Goal: Transaction & Acquisition: Purchase product/service

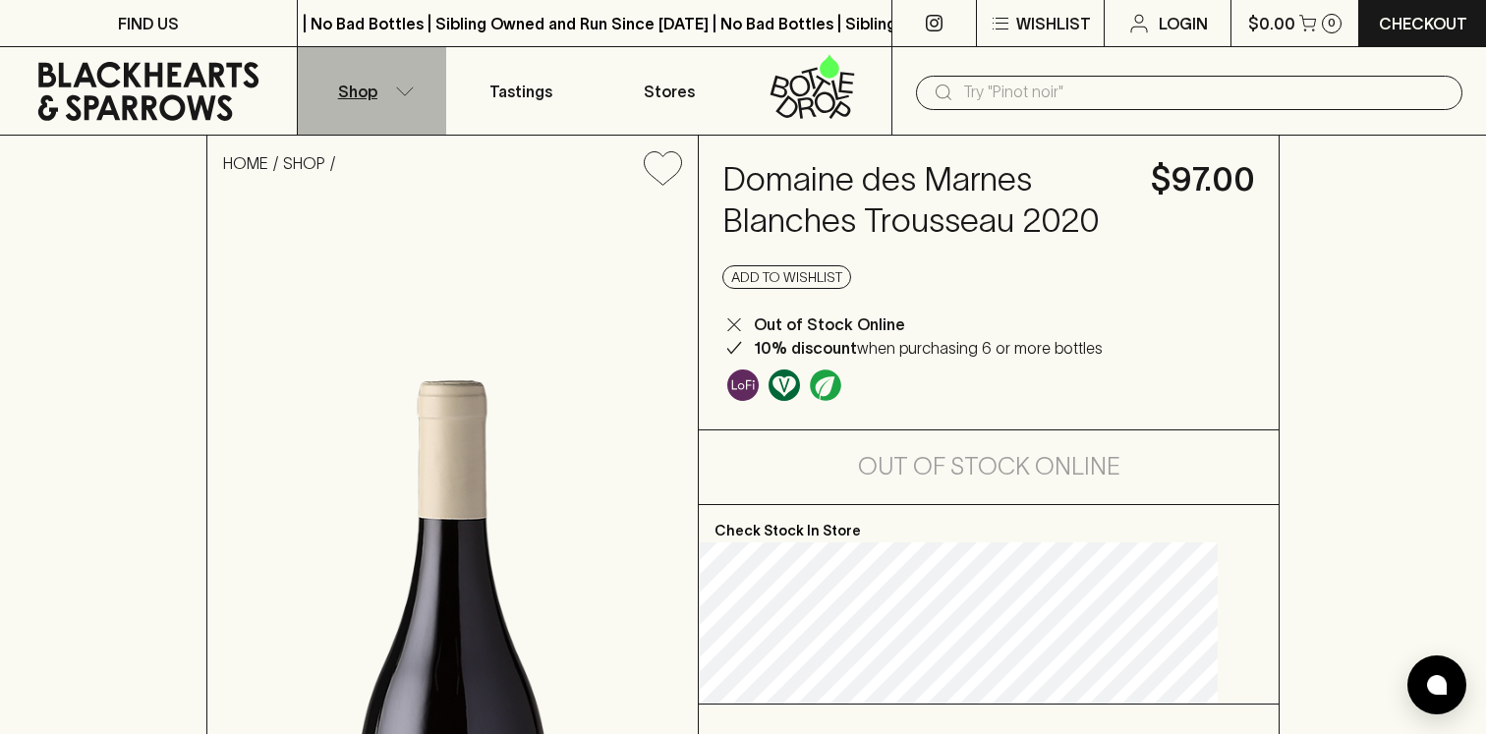
click at [379, 102] on button "Shop" at bounding box center [372, 90] width 148 height 87
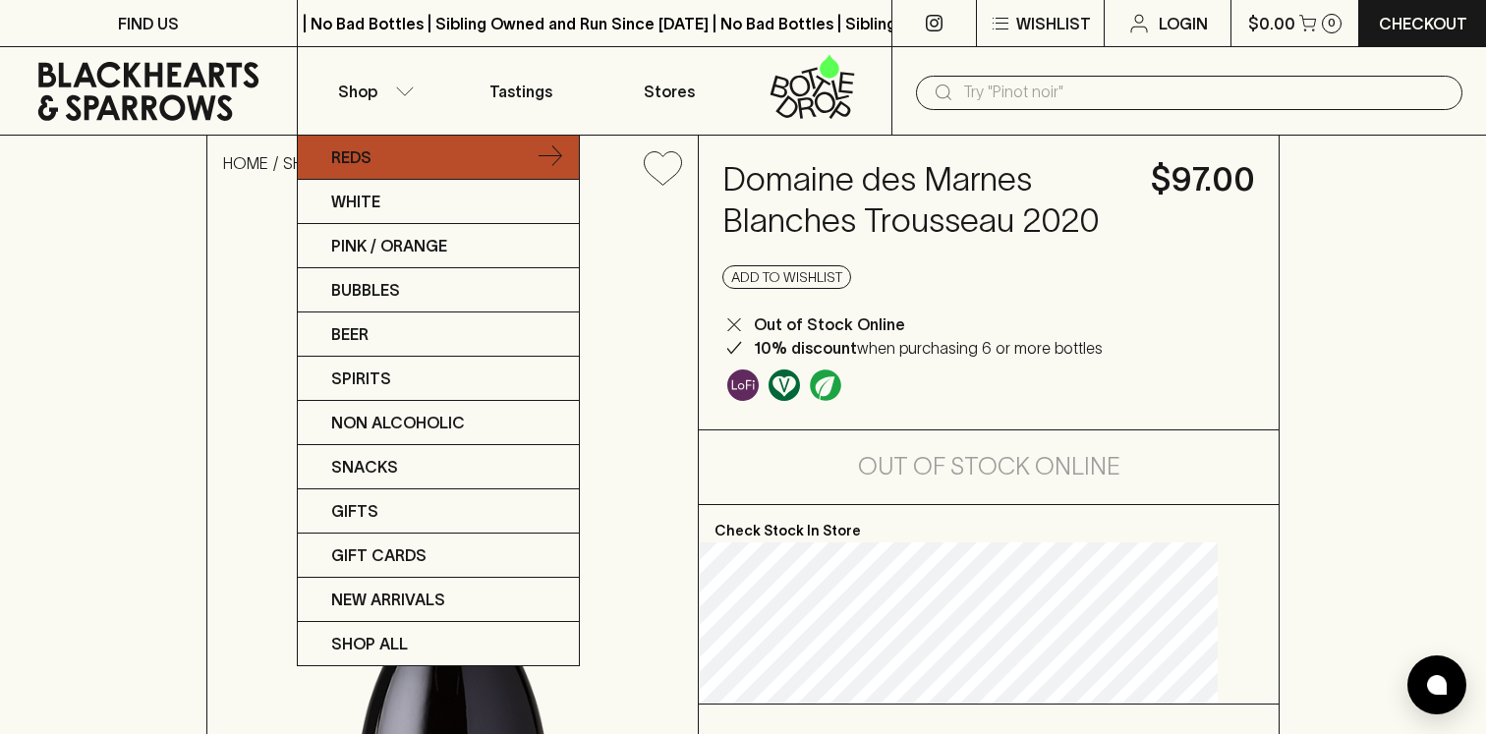
click at [377, 153] on link "Reds" at bounding box center [438, 158] width 281 height 44
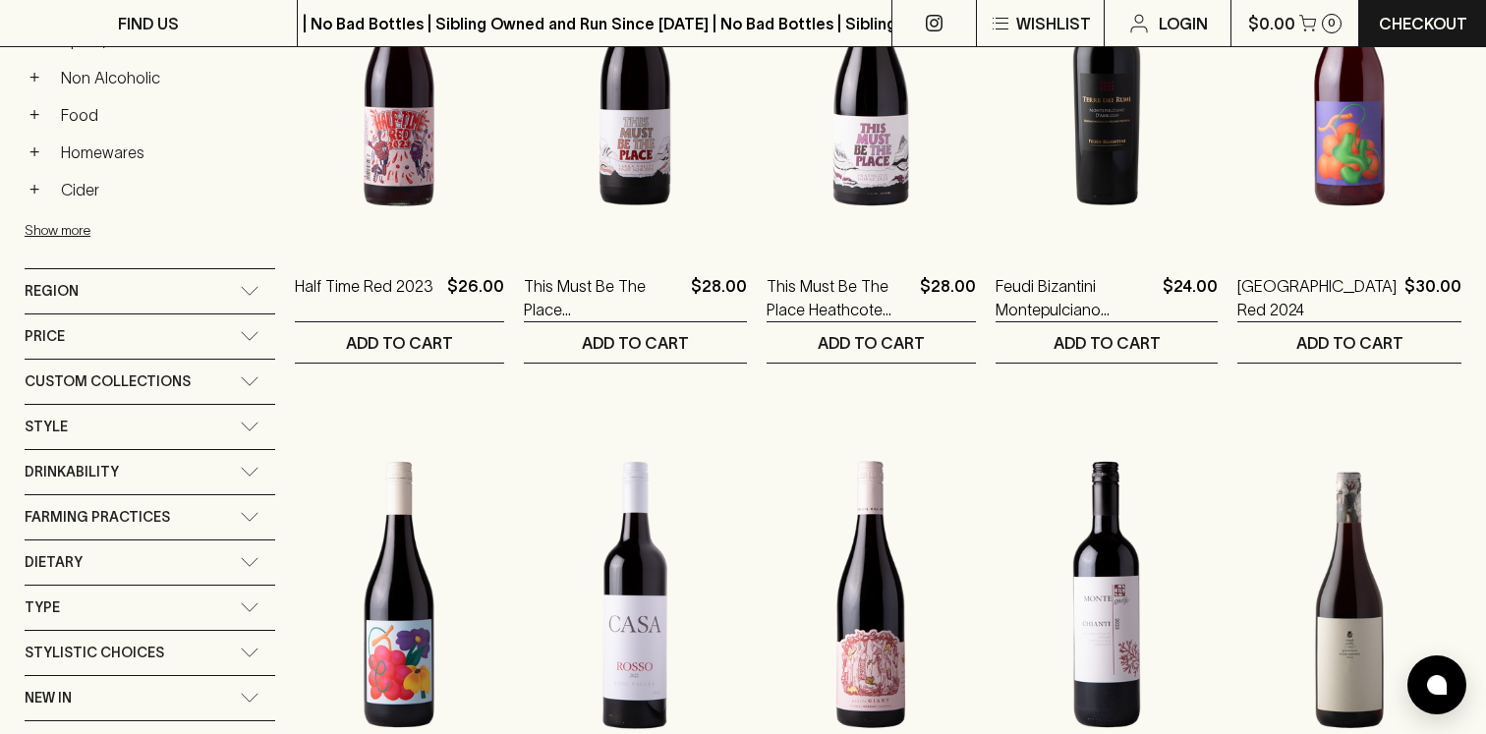
scroll to position [1036, 0]
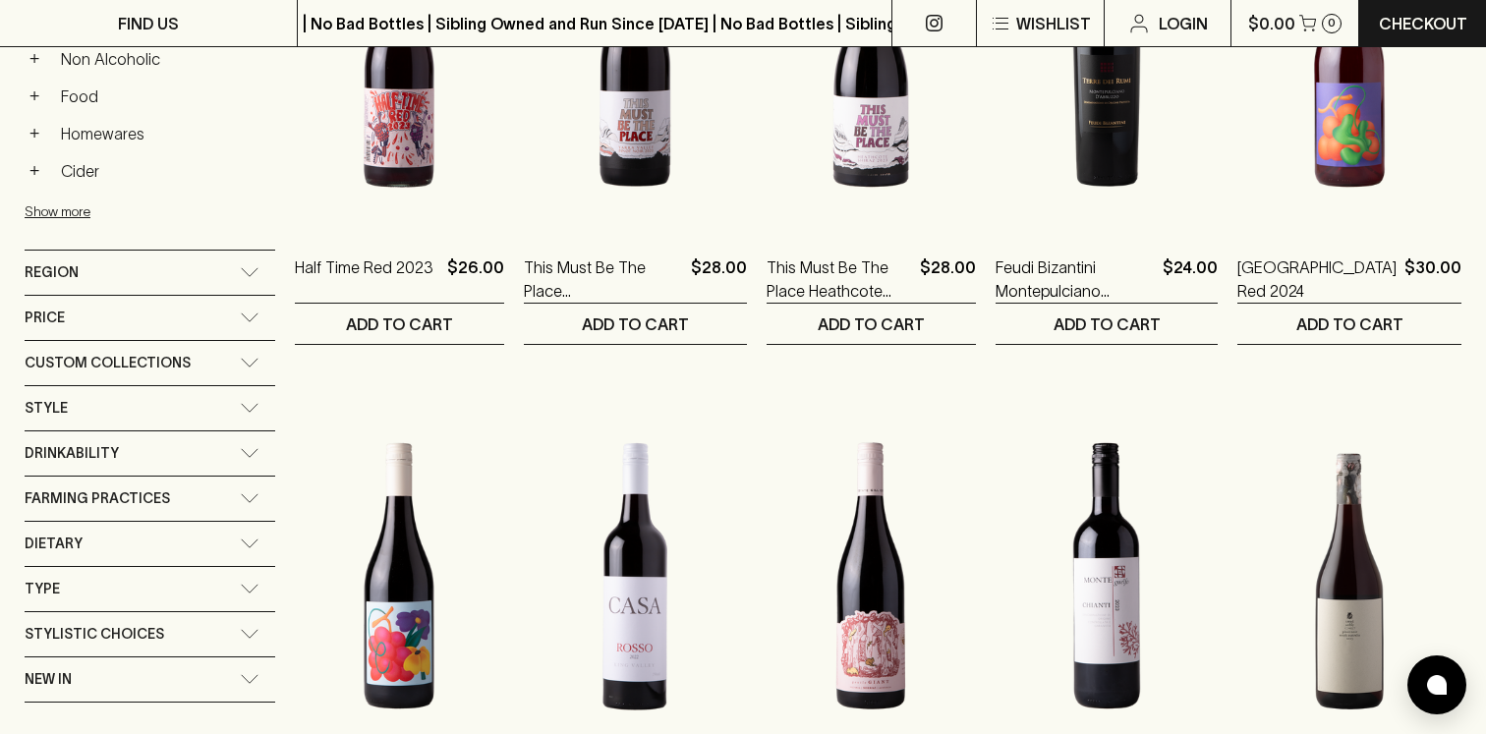
click at [94, 261] on div "Region" at bounding box center [132, 273] width 215 height 25
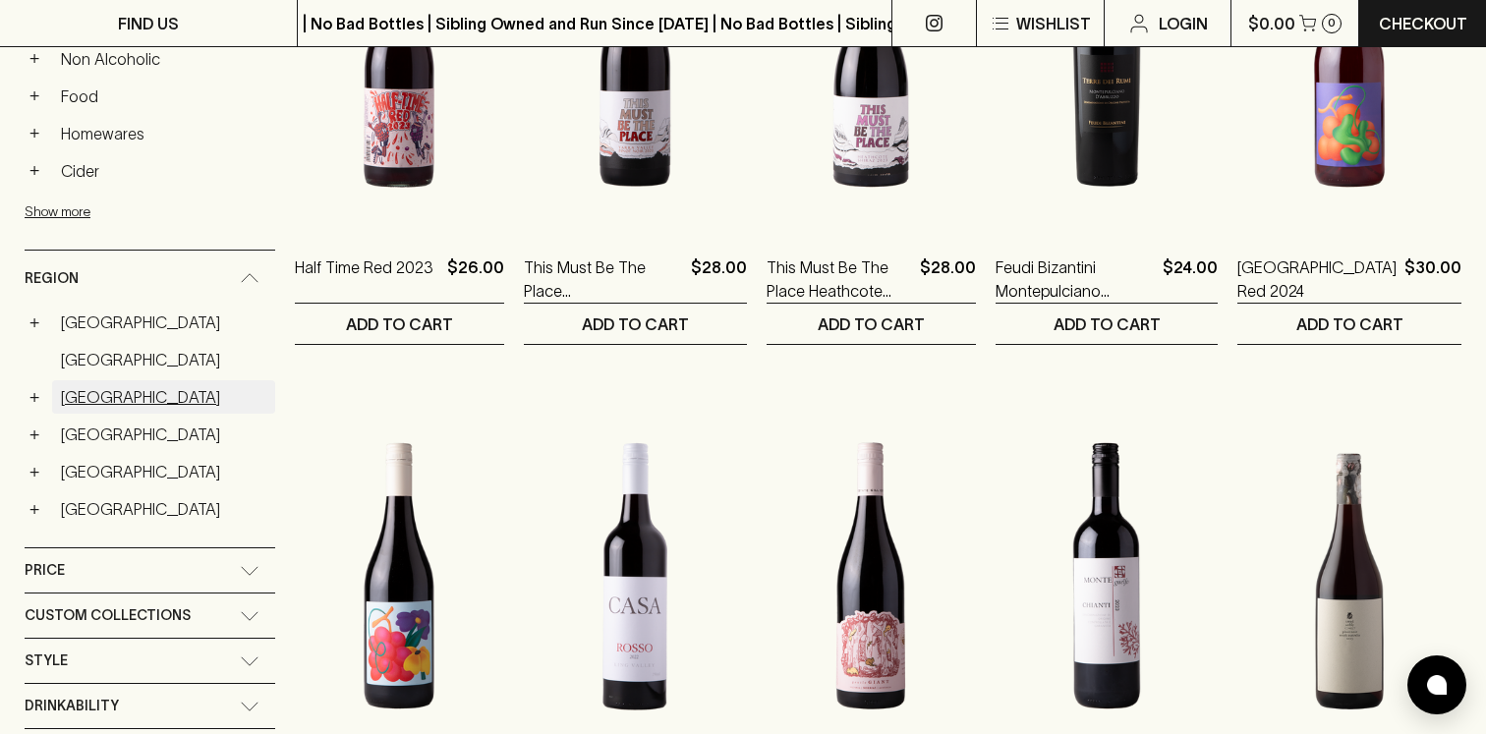
click at [72, 394] on link "[GEOGRAPHIC_DATA]" at bounding box center [163, 396] width 223 height 33
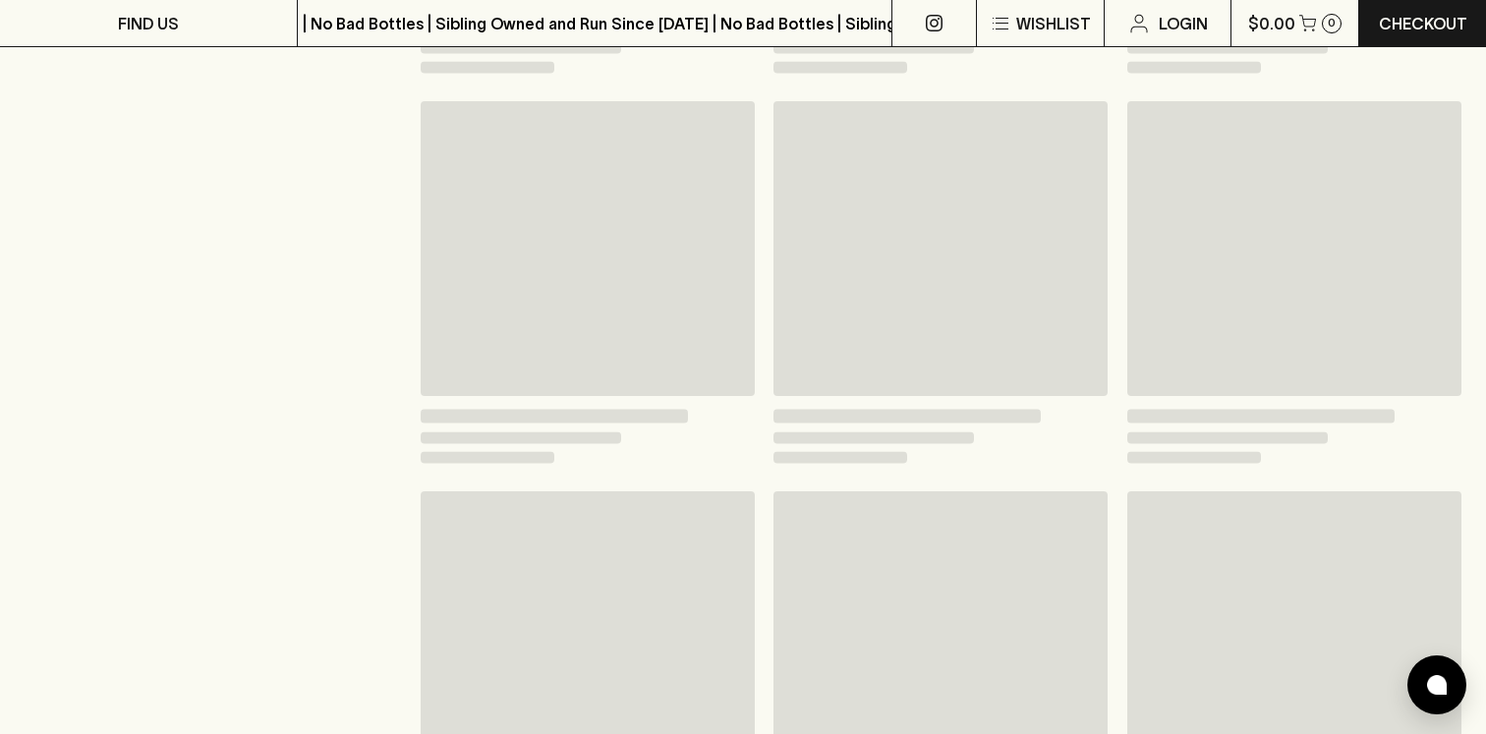
scroll to position [1072, 0]
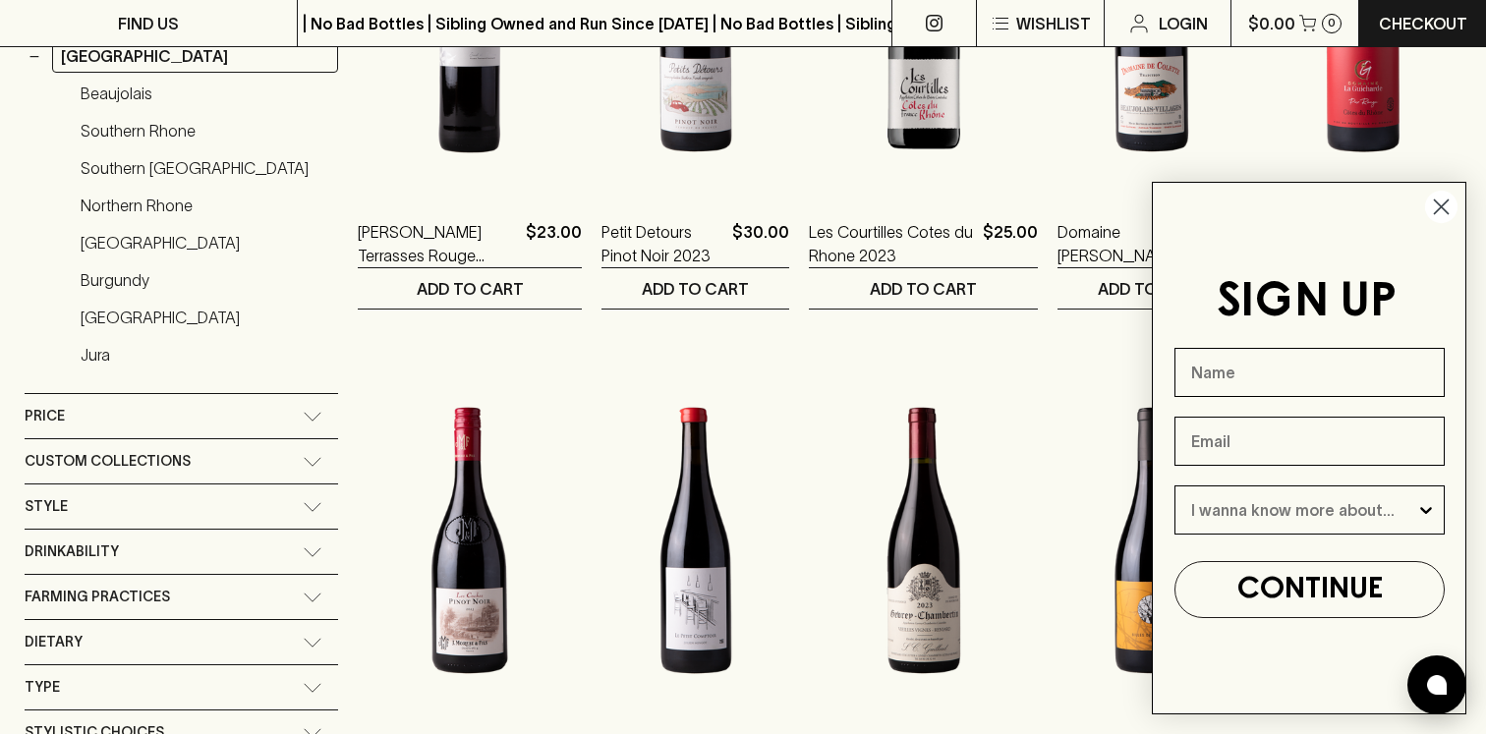
click at [1444, 203] on icon "Close dialog" at bounding box center [1442, 208] width 14 height 14
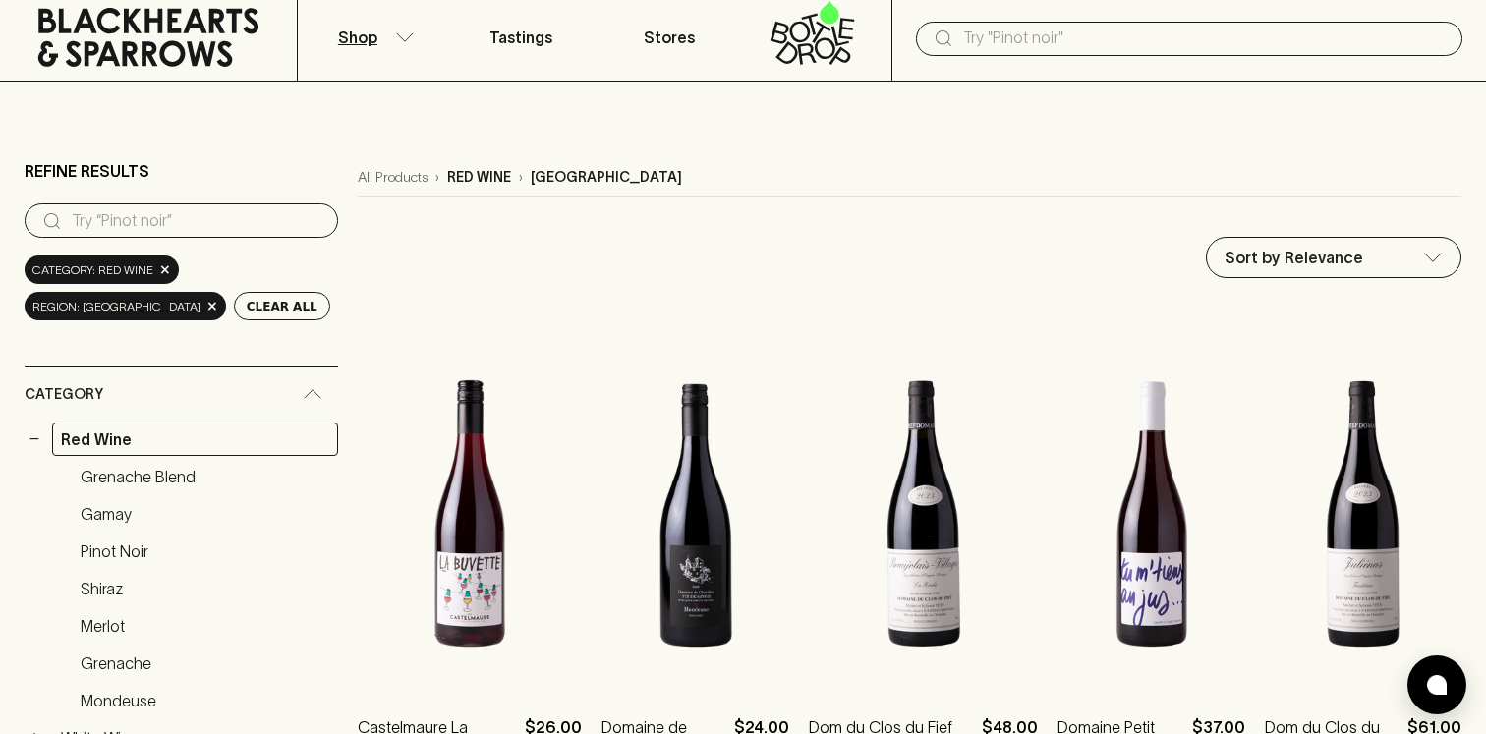
scroll to position [0, 0]
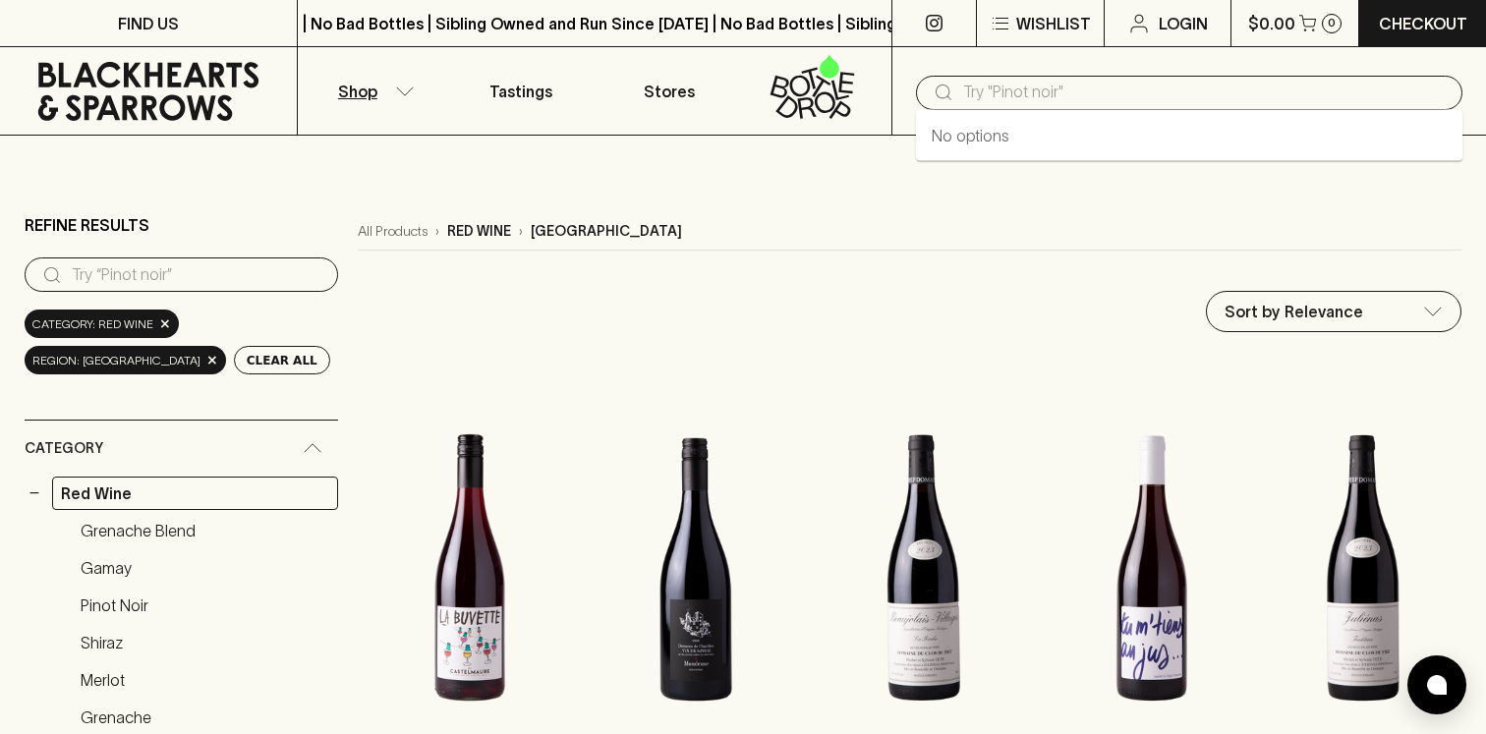
click at [981, 103] on input "text" at bounding box center [1205, 92] width 484 height 31
type input "trousseay"
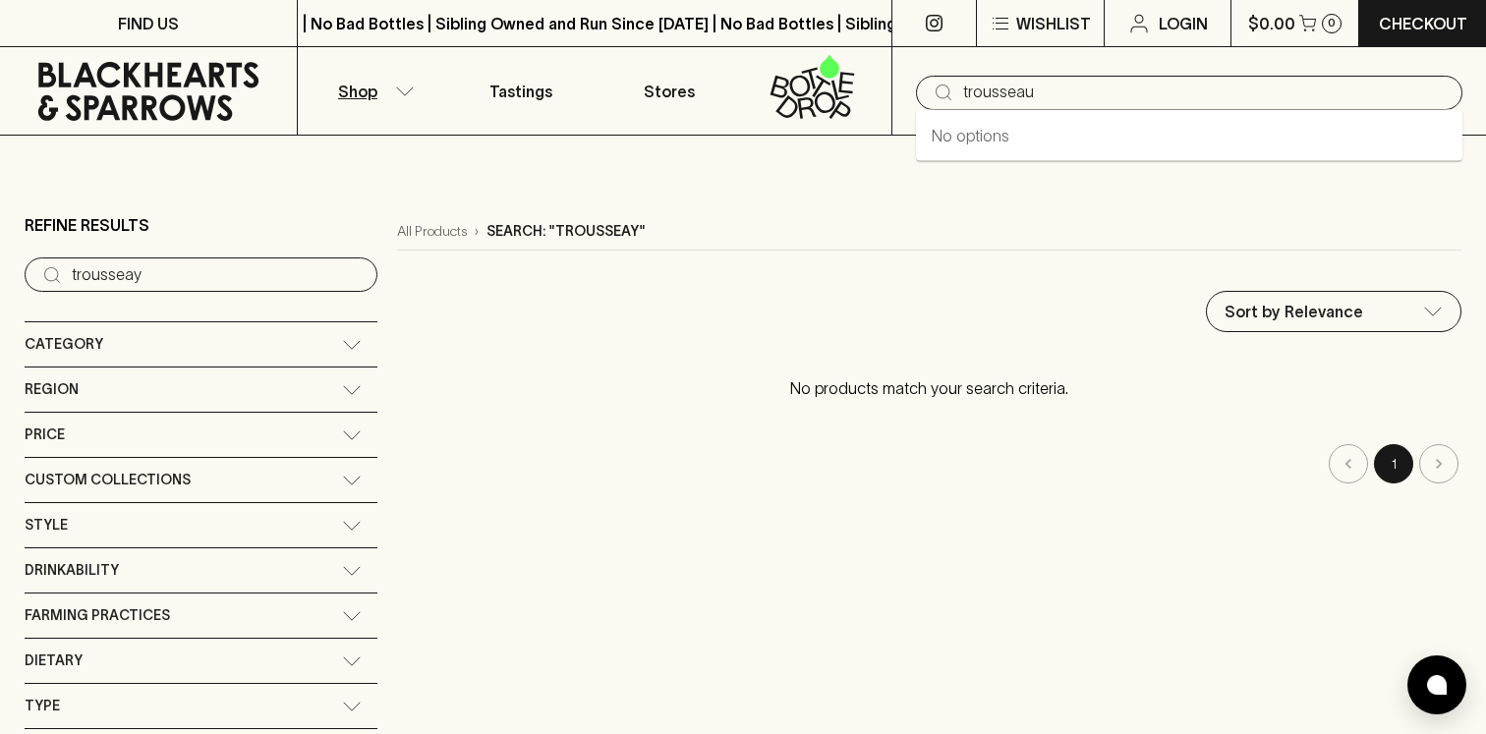
type input "trousseau"
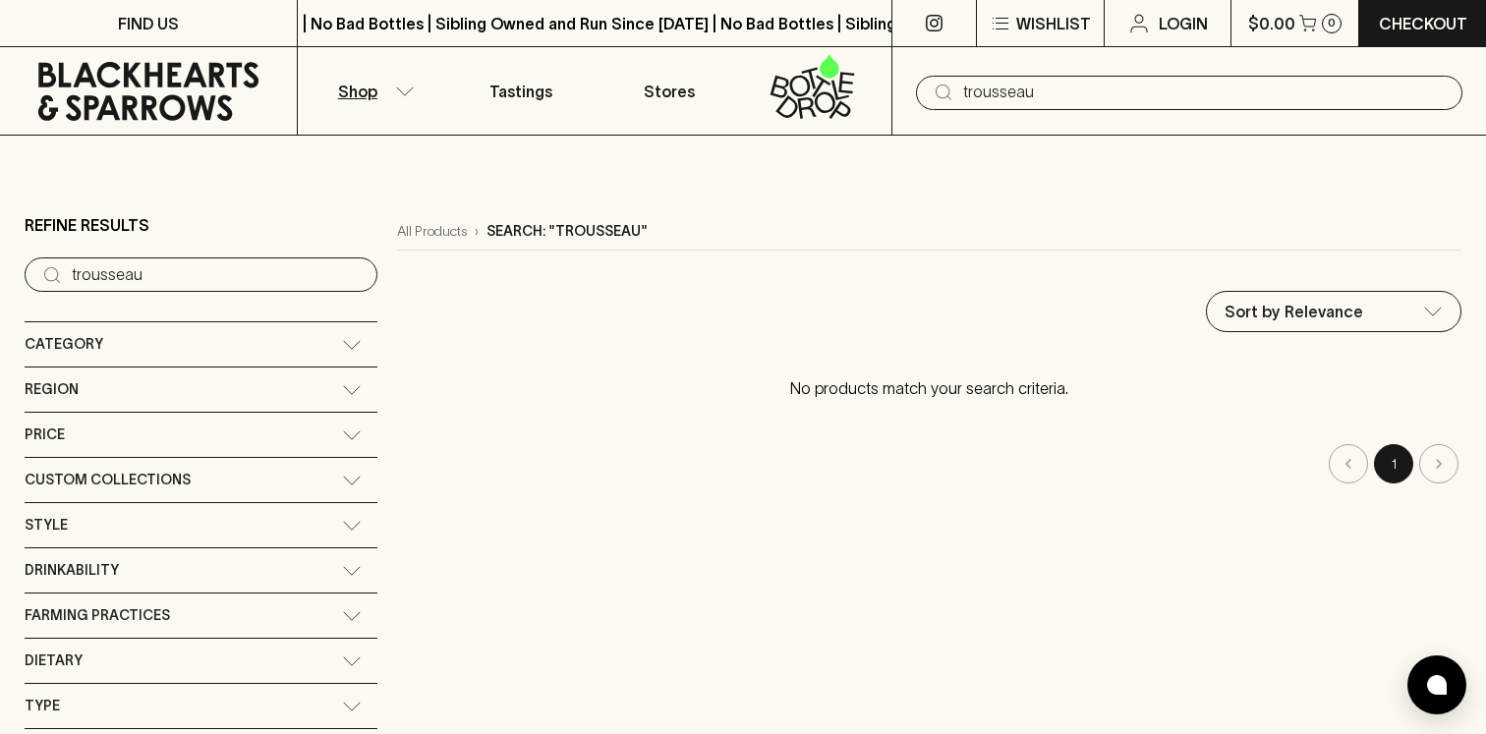
click at [1141, 79] on input "trousseau" at bounding box center [1205, 92] width 484 height 31
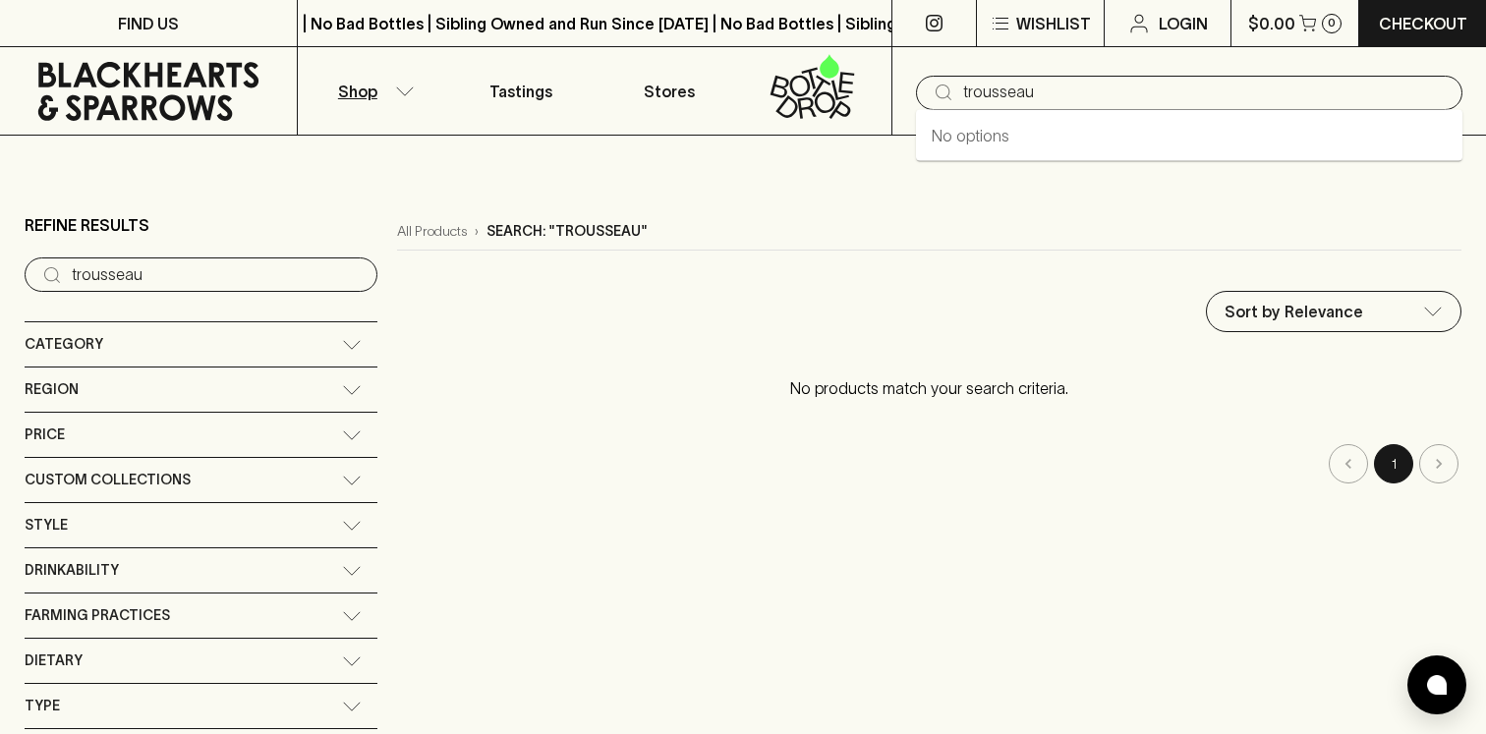
click at [1141, 79] on input "trousseau" at bounding box center [1205, 92] width 484 height 31
type input "plousard"
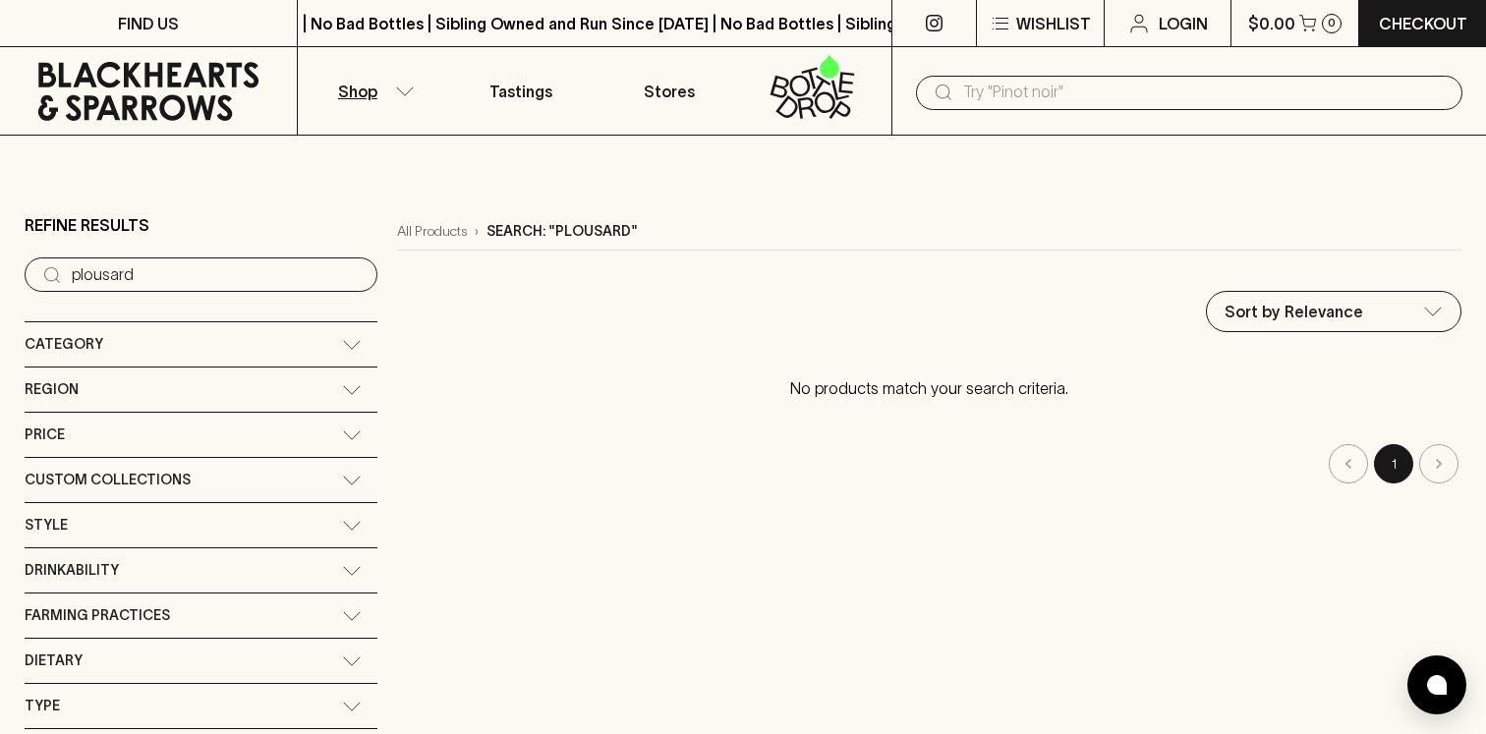
click at [1012, 109] on div "​" at bounding box center [1189, 91] width 595 height 88
click at [1012, 91] on input "text" at bounding box center [1205, 92] width 484 height 31
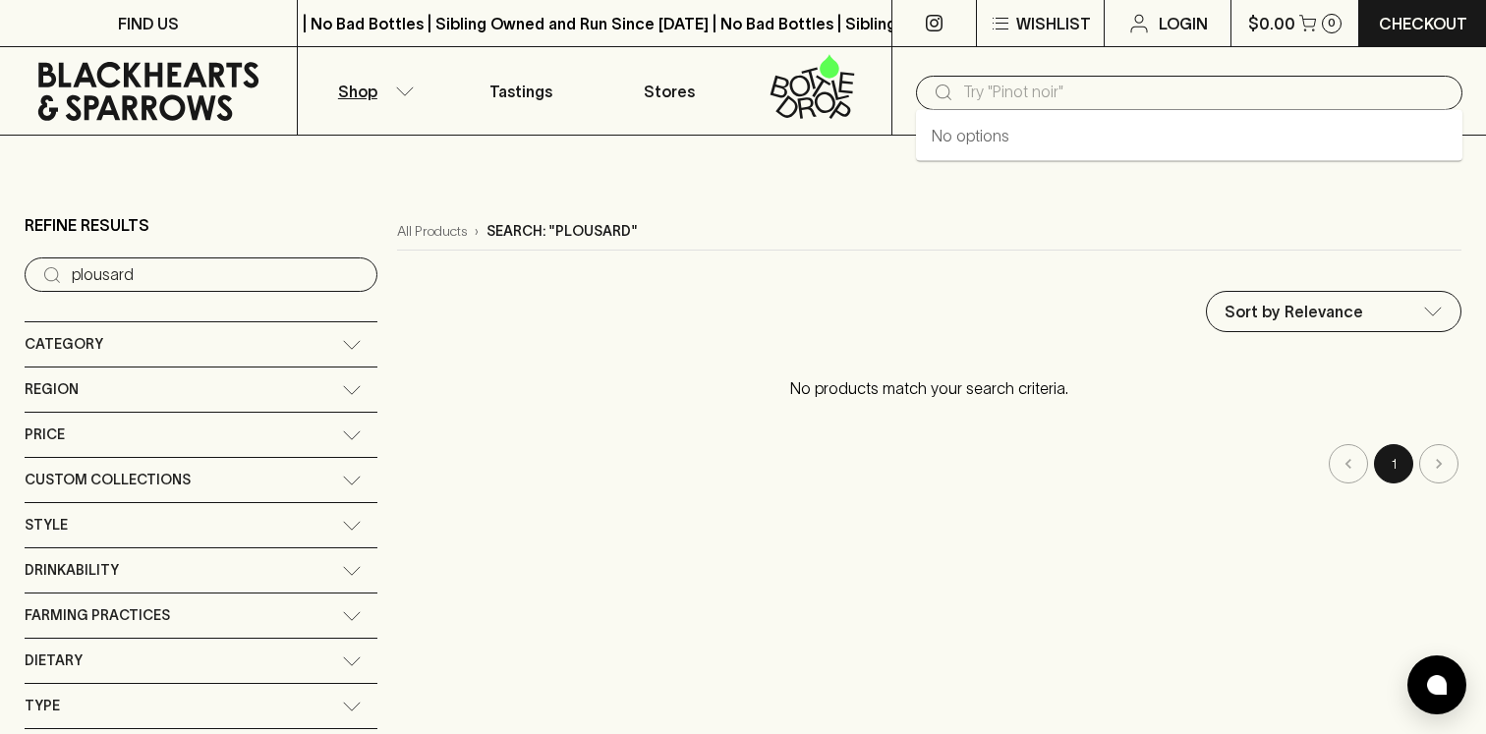
paste input "Arbois"
type input "Arbois"
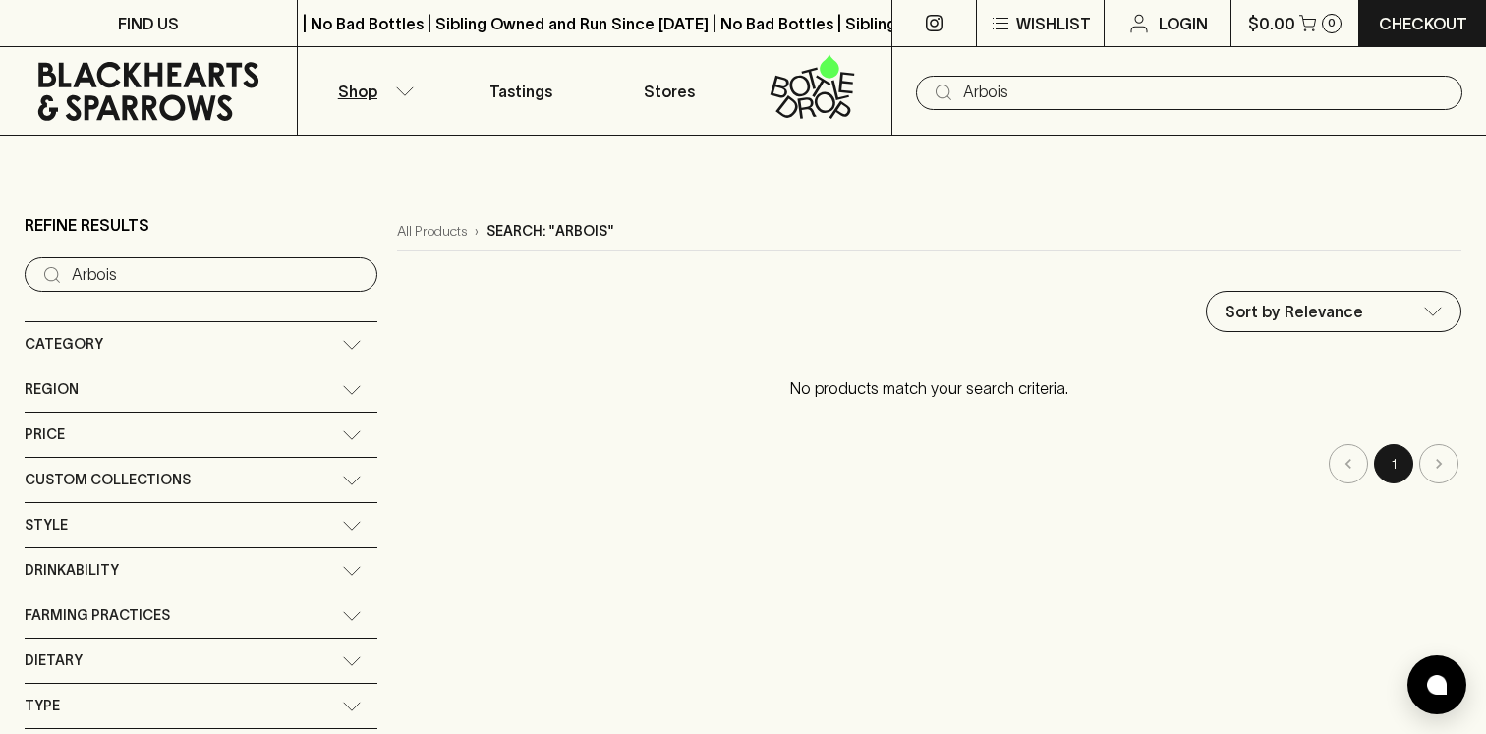
click at [378, 87] on button "Shop" at bounding box center [372, 90] width 148 height 87
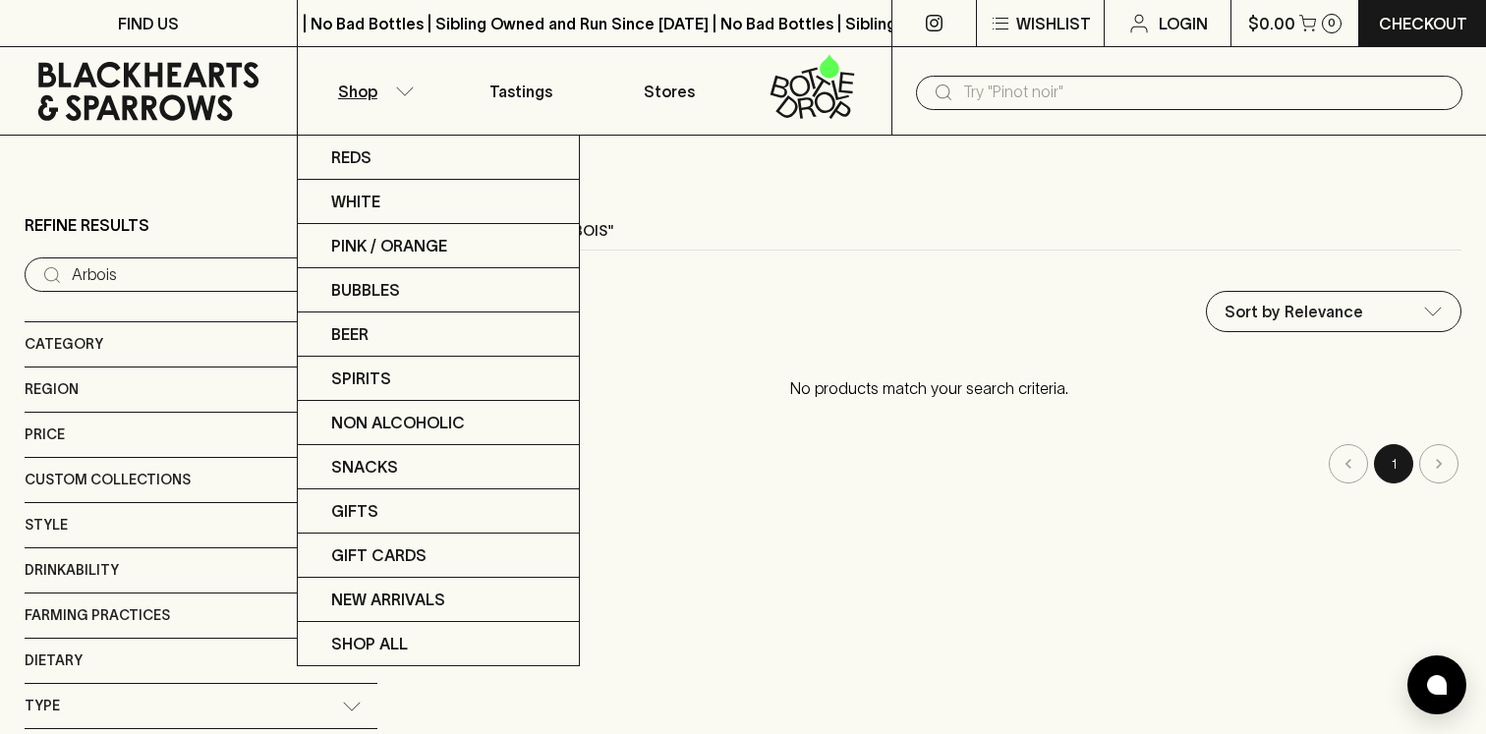
type input "plousard"
